Goal: Task Accomplishment & Management: Manage account settings

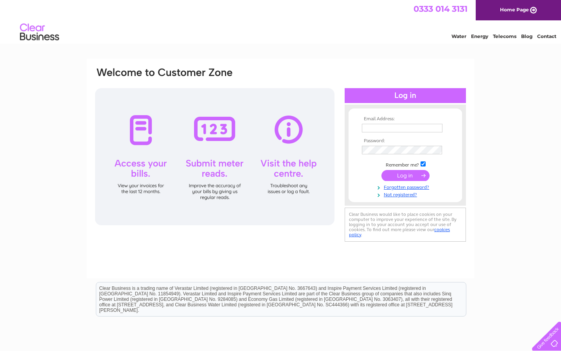
type input "[PERSON_NAME][EMAIL_ADDRESS][DOMAIN_NAME]"
click at [409, 176] on input "submit" at bounding box center [406, 175] width 48 height 11
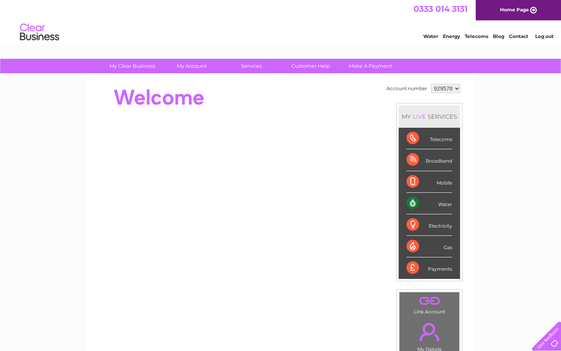
click at [426, 208] on div "Water" at bounding box center [430, 204] width 46 height 22
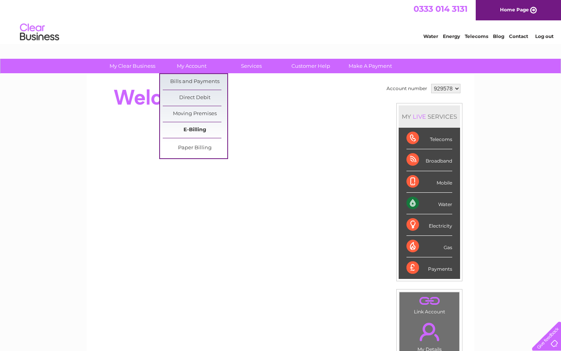
click at [198, 125] on link "E-Billing" at bounding box center [195, 130] width 65 height 16
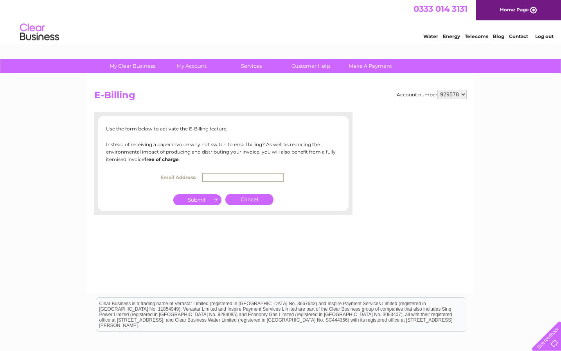
click at [208, 175] on input "text" at bounding box center [242, 177] width 81 height 9
type input "[PERSON_NAME][EMAIL_ADDRESS][DOMAIN_NAME]"
click at [207, 200] on input "submit" at bounding box center [197, 199] width 48 height 11
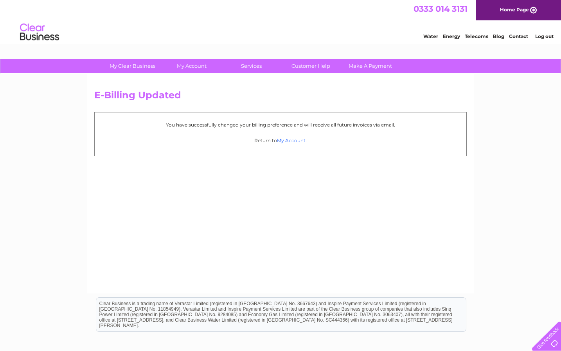
click at [283, 140] on link "My Account" at bounding box center [291, 140] width 29 height 6
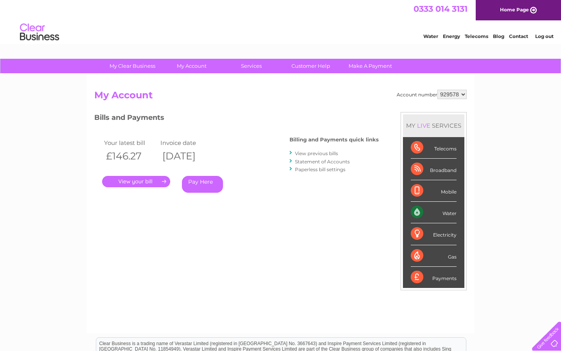
click at [155, 182] on link "." at bounding box center [136, 181] width 68 height 11
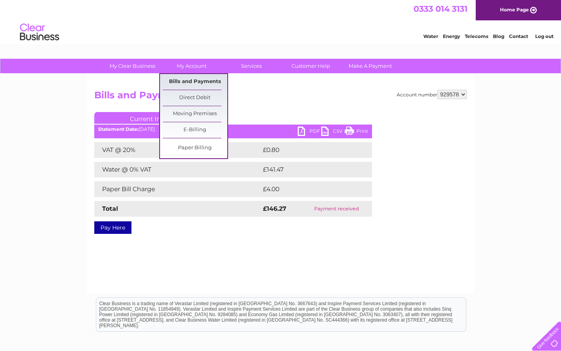
click at [199, 84] on link "Bills and Payments" at bounding box center [195, 82] width 65 height 16
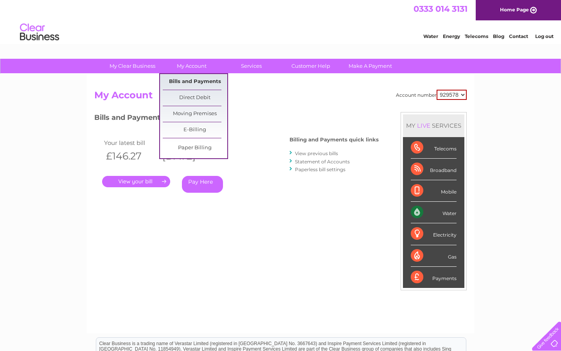
click at [188, 80] on link "Bills and Payments" at bounding box center [195, 82] width 65 height 16
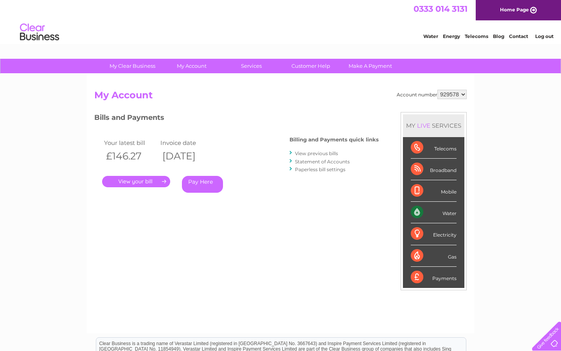
click at [310, 153] on link "View previous bills" at bounding box center [316, 153] width 43 height 6
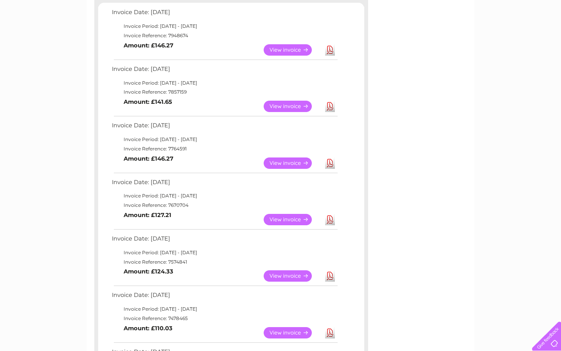
scroll to position [140, 0]
click at [288, 217] on link "View" at bounding box center [293, 218] width 58 height 11
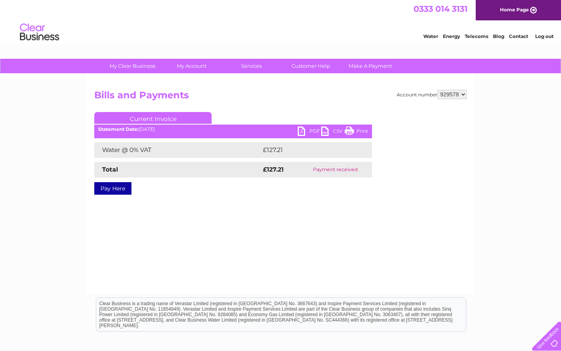
click at [302, 131] on link "PDF" at bounding box center [309, 131] width 23 height 11
click at [299, 126] on ul "Current Invoice" at bounding box center [233, 119] width 278 height 14
click at [305, 130] on link "PDF" at bounding box center [309, 131] width 23 height 11
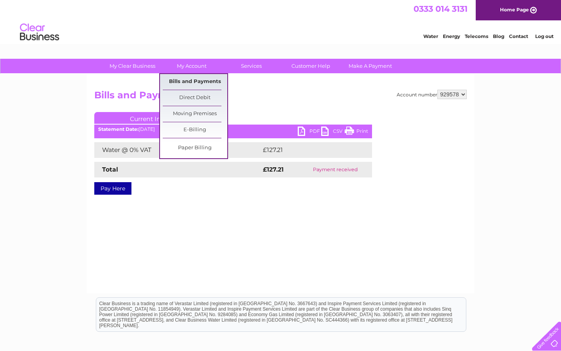
click at [182, 79] on link "Bills and Payments" at bounding box center [195, 82] width 65 height 16
click at [181, 80] on link "Bills and Payments" at bounding box center [195, 82] width 65 height 16
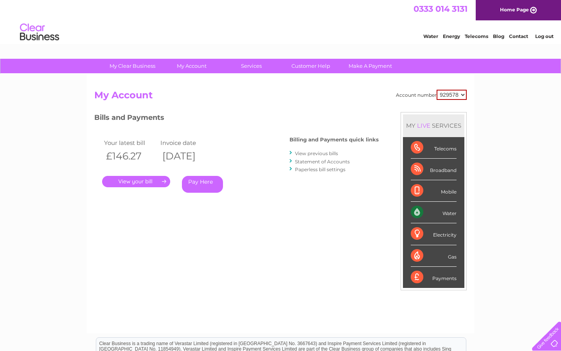
click at [309, 151] on link "View previous bills" at bounding box center [316, 153] width 43 height 6
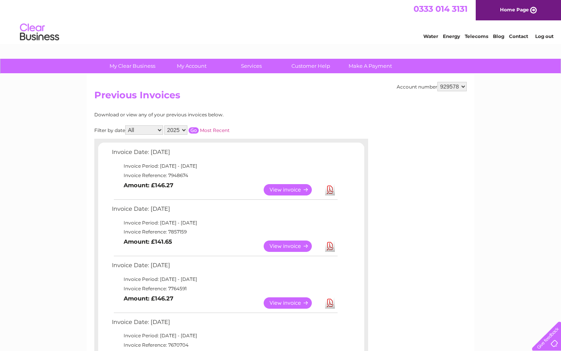
click at [331, 302] on link "Download" at bounding box center [330, 302] width 10 height 11
click at [328, 243] on link "Download" at bounding box center [330, 245] width 10 height 11
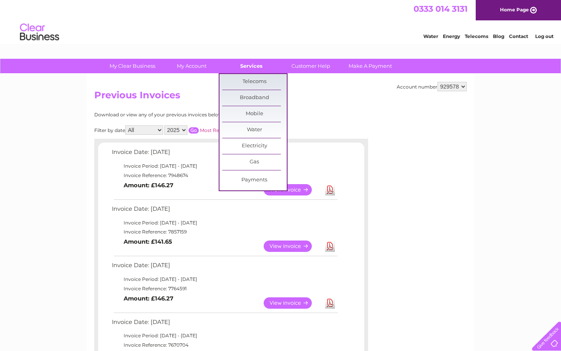
click at [259, 63] on link "Services" at bounding box center [251, 66] width 65 height 14
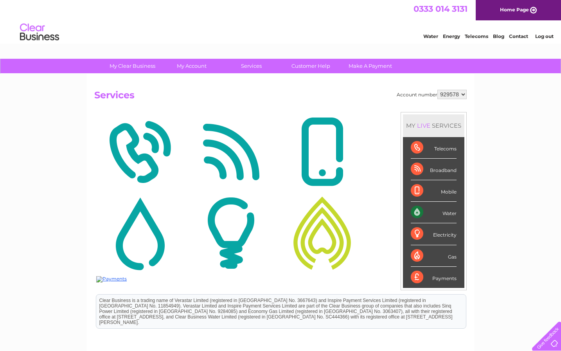
click at [462, 92] on select "929578" at bounding box center [452, 94] width 29 height 9
click at [438, 90] on select "929578" at bounding box center [452, 94] width 29 height 9
click at [455, 107] on div "Account number 929578 Services" at bounding box center [280, 190] width 373 height 200
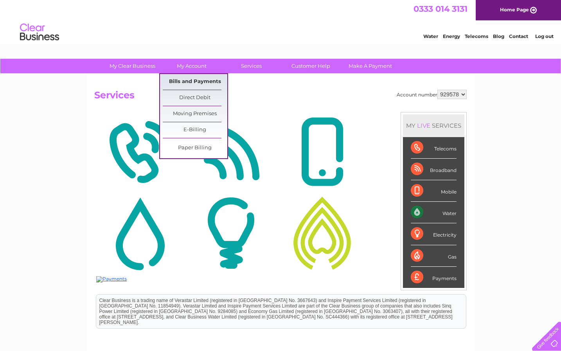
click at [186, 80] on link "Bills and Payments" at bounding box center [195, 82] width 65 height 16
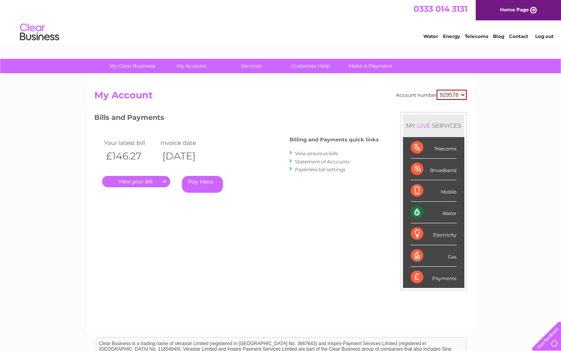
click at [324, 153] on link "View previous bills" at bounding box center [316, 153] width 43 height 6
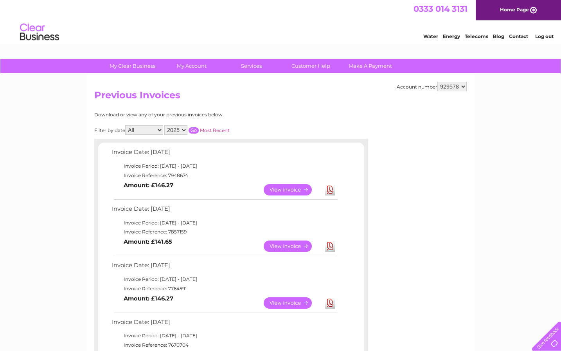
click at [489, 32] on div "Water Energy Telecoms Blog Contact Log out" at bounding box center [484, 33] width 153 height 16
drag, startPoint x: 489, startPoint y: 32, endPoint x: 482, endPoint y: 23, distance: 11.4
click at [482, 23] on div "Water Energy Telecoms Blog Contact Log out" at bounding box center [280, 32] width 561 height 25
click at [435, 80] on div "Account number 929578 Previous Invoices Download or view any of your previous i…" at bounding box center [280, 355] width 387 height 562
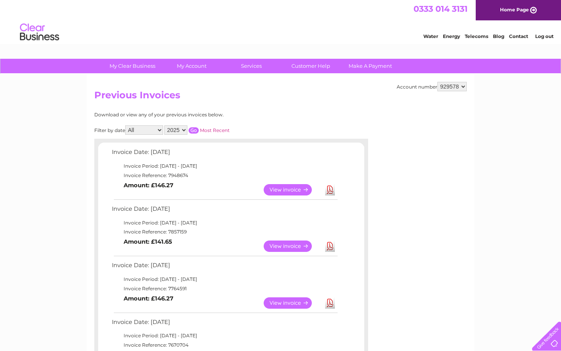
click at [463, 84] on select "929578" at bounding box center [452, 86] width 29 height 9
click at [438, 82] on select "929578" at bounding box center [452, 86] width 29 height 9
click at [457, 97] on h2 "Previous Invoices" at bounding box center [280, 97] width 373 height 15
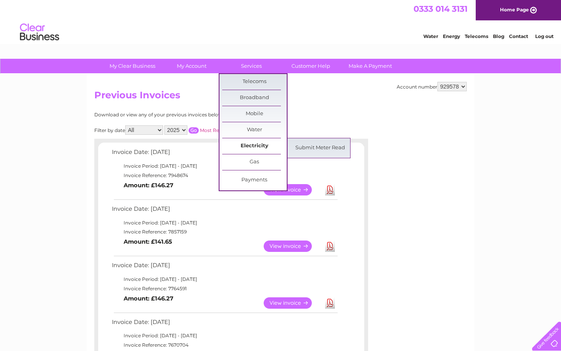
click at [255, 142] on link "Electricity" at bounding box center [254, 146] width 65 height 16
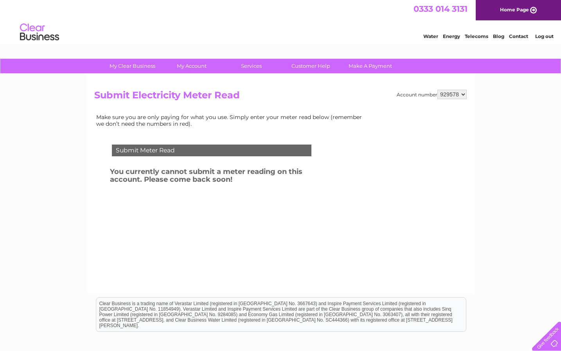
click at [453, 92] on select "929578" at bounding box center [452, 94] width 29 height 9
click at [438, 90] on select "929578" at bounding box center [452, 94] width 29 height 9
click at [450, 38] on link "Energy" at bounding box center [451, 36] width 17 height 6
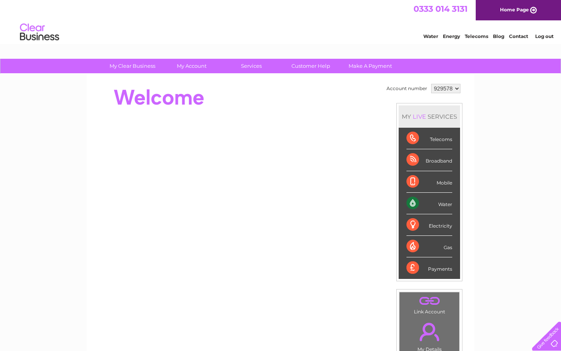
click at [456, 90] on select "929578" at bounding box center [445, 88] width 29 height 9
click at [431, 84] on select "929578" at bounding box center [445, 88] width 29 height 9
click at [452, 98] on td "Account number 929578 MY LIVE SERVICES Telecoms Broadband Mobile Water Electric…" at bounding box center [424, 219] width 78 height 275
click at [448, 90] on select "929578" at bounding box center [445, 88] width 29 height 9
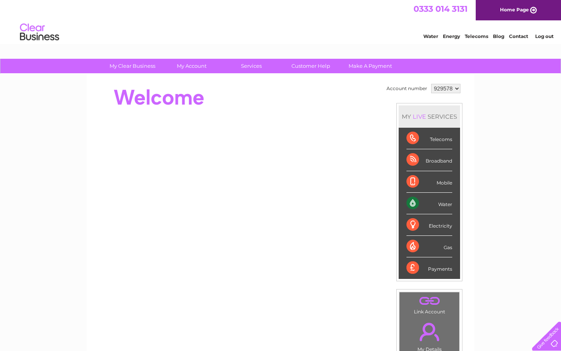
click at [437, 138] on div "Telecoms" at bounding box center [430, 139] width 46 height 22
click at [412, 136] on div "Telecoms" at bounding box center [430, 139] width 46 height 22
click at [418, 236] on div "Gas" at bounding box center [430, 247] width 46 height 22
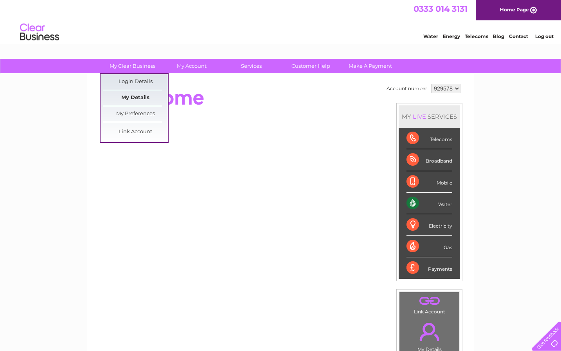
click at [137, 97] on link "My Details" at bounding box center [135, 98] width 65 height 16
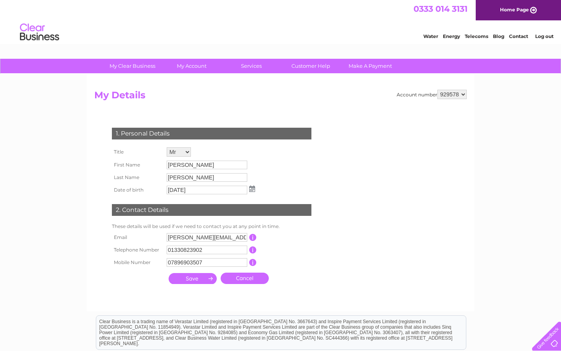
drag, startPoint x: 360, startPoint y: 56, endPoint x: 296, endPoint y: 47, distance: 64.5
click at [296, 46] on html "0333 014 3131 Home Page Water Energy Telecoms Blog Contact Log out" at bounding box center [280, 23] width 561 height 46
